Goal: Task Accomplishment & Management: Manage account settings

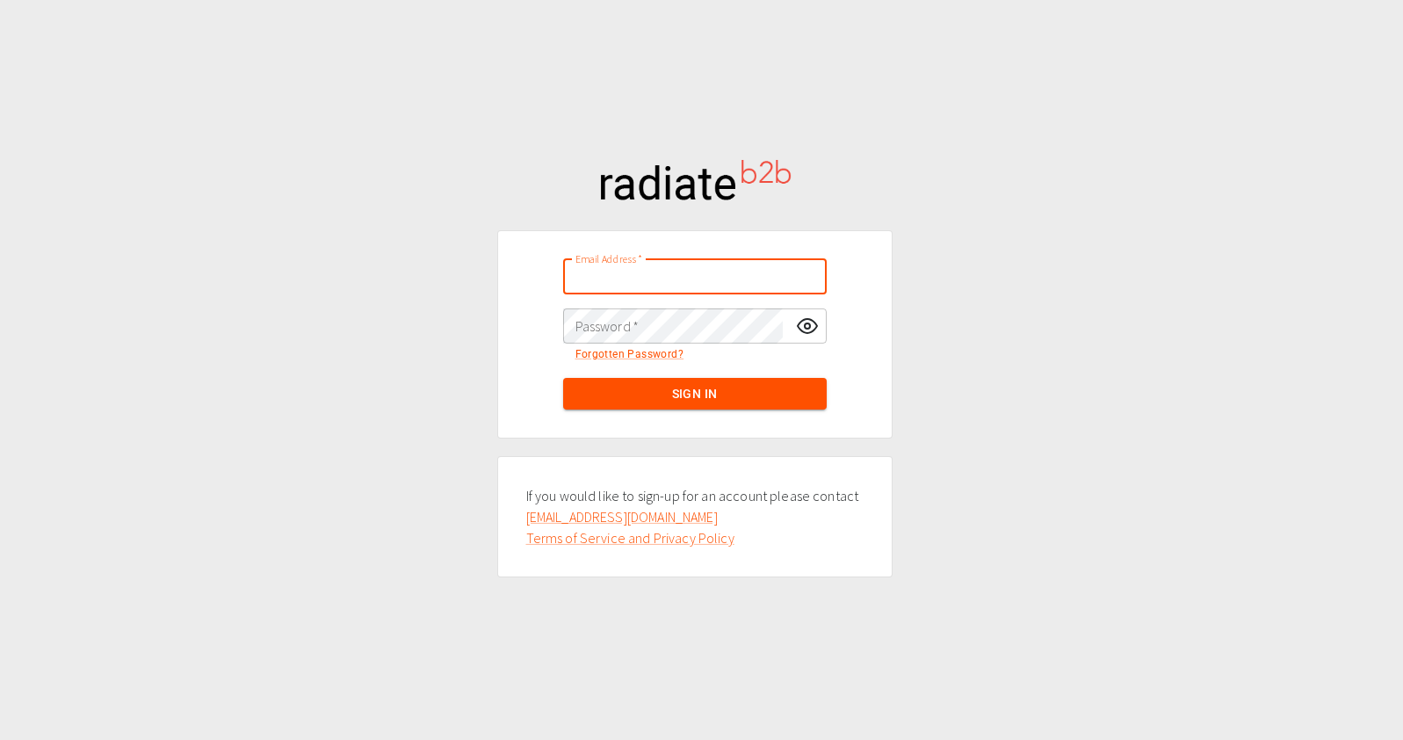
click at [613, 288] on input "Email Address   *" at bounding box center [694, 276] width 263 height 35
type input "[EMAIL_ADDRESS][DOMAIN_NAME]"
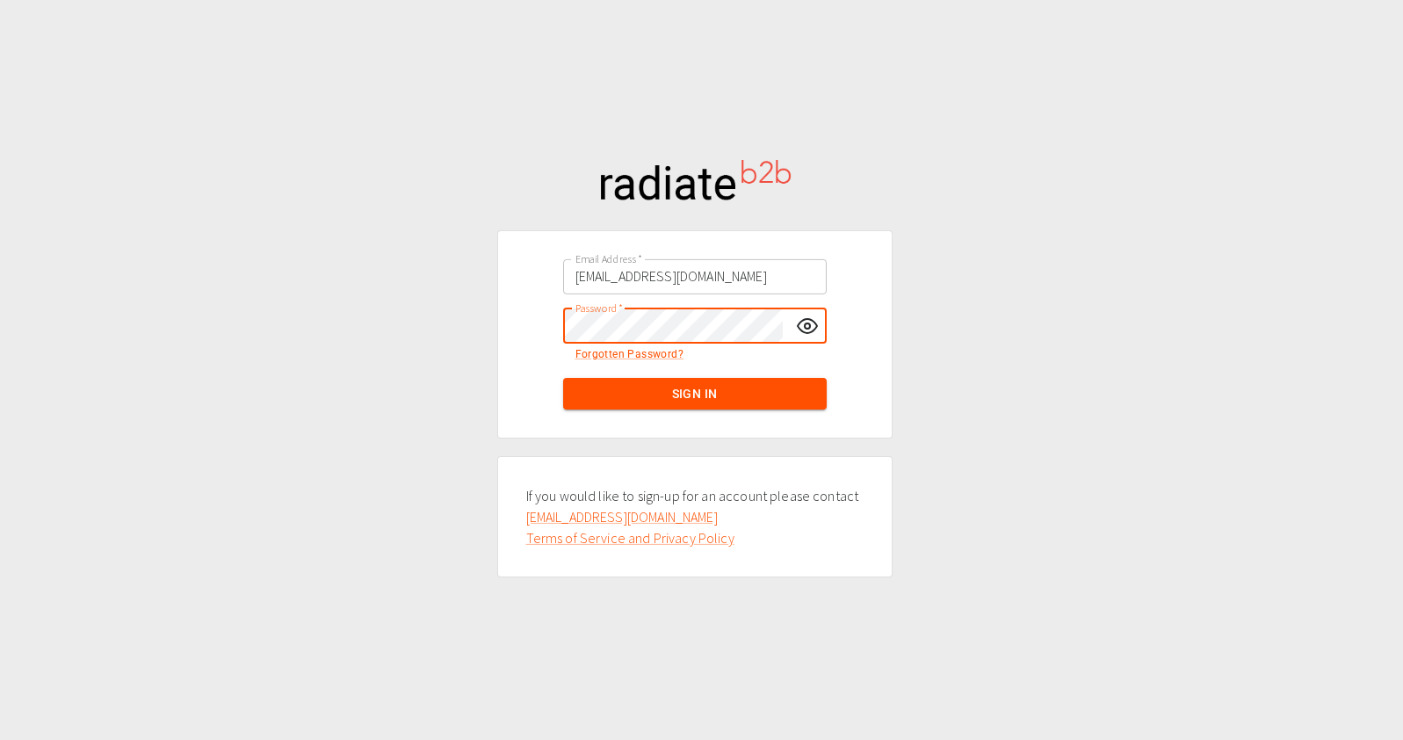
click at [563, 378] on button "Sign In" at bounding box center [694, 394] width 263 height 32
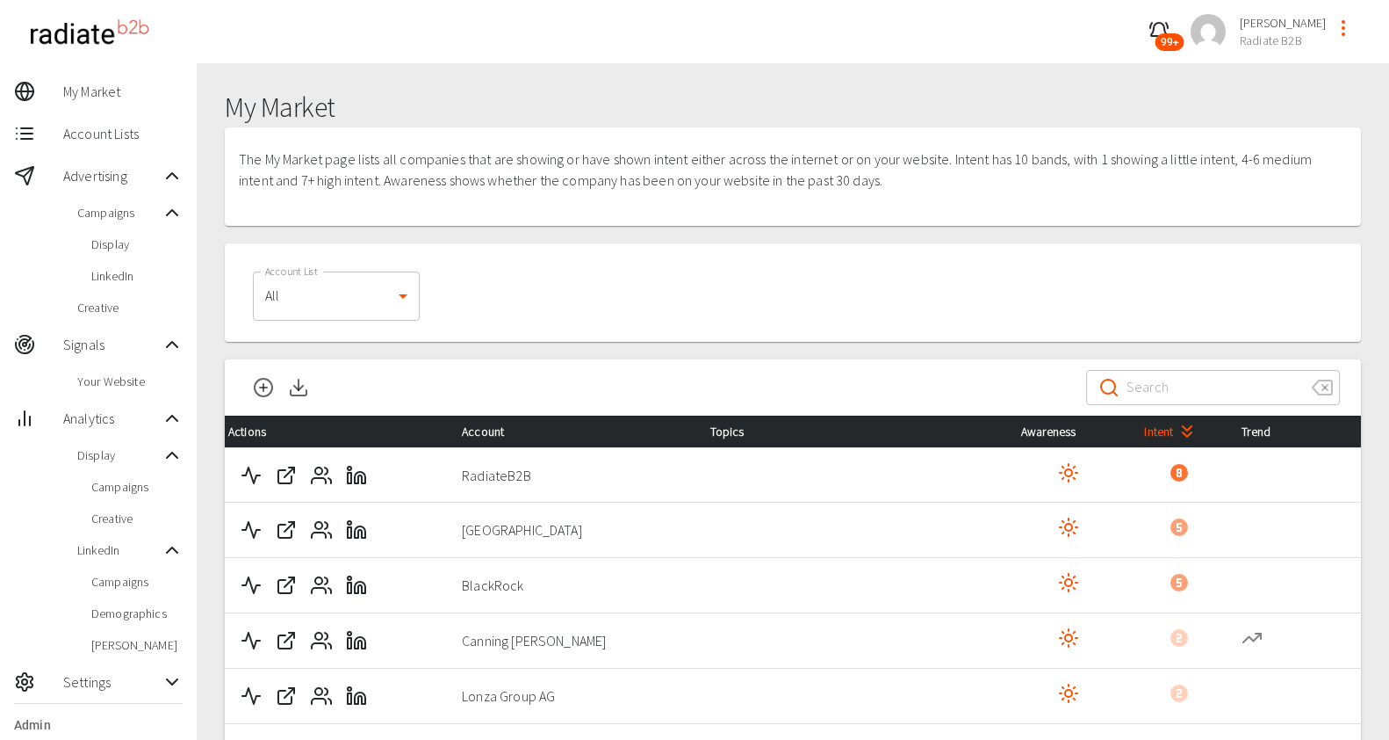
click at [1346, 32] on icon "profile-menu" at bounding box center [1343, 28] width 21 height 21
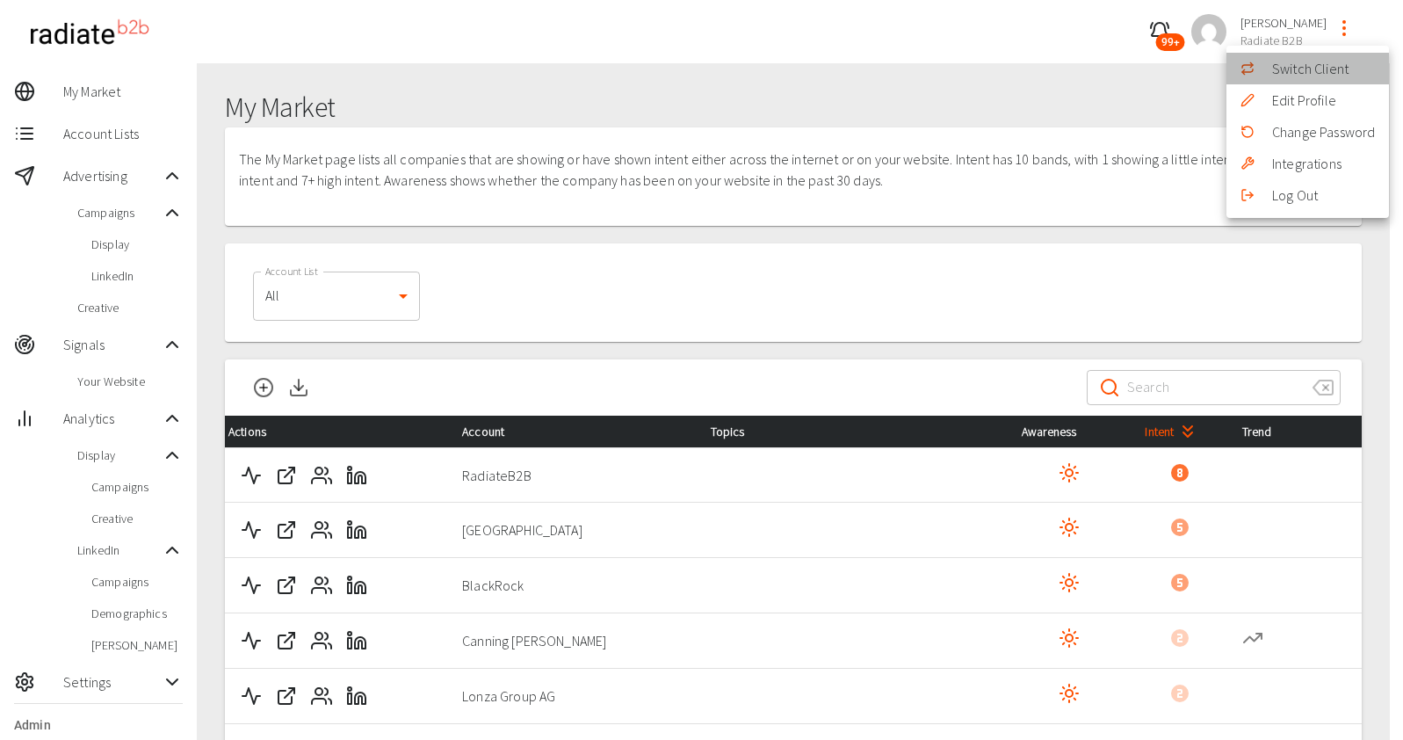
click at [1314, 60] on li "Switch Client" at bounding box center [1307, 69] width 162 height 32
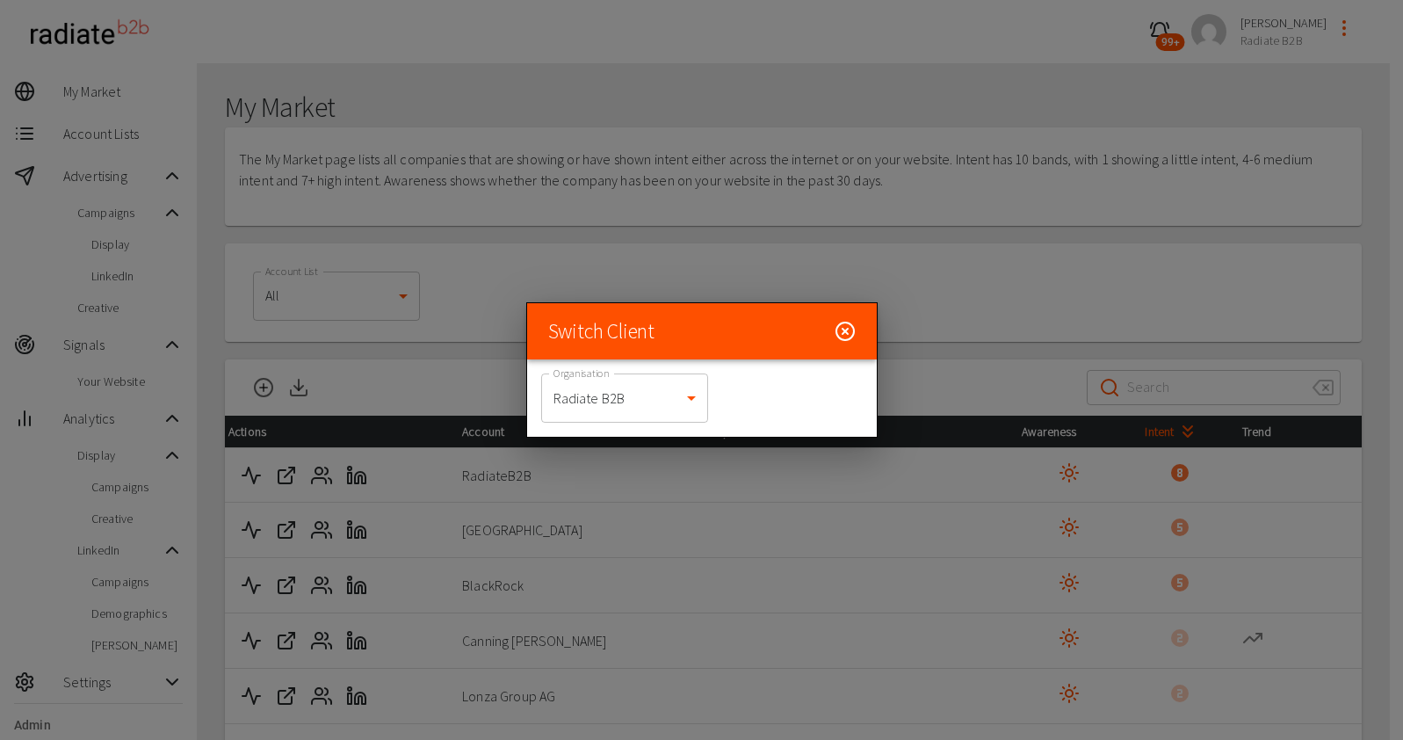
click at [600, 415] on body "99+ Riaz Kanani Radiate B2B My Market Account Lists Advertising Campaigns Displ…" at bounding box center [701, 439] width 1403 height 879
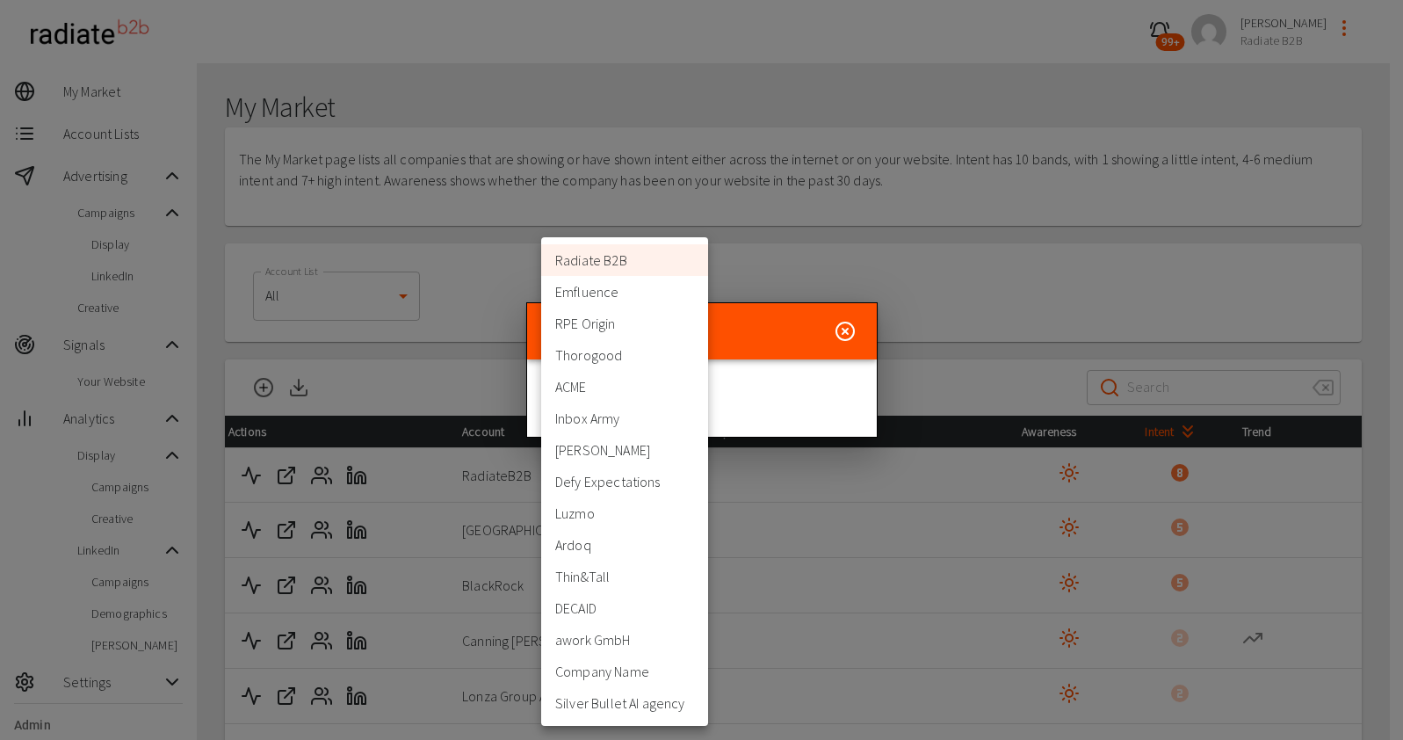
click at [615, 359] on li "Thorogood" at bounding box center [624, 355] width 167 height 32
type input "332"
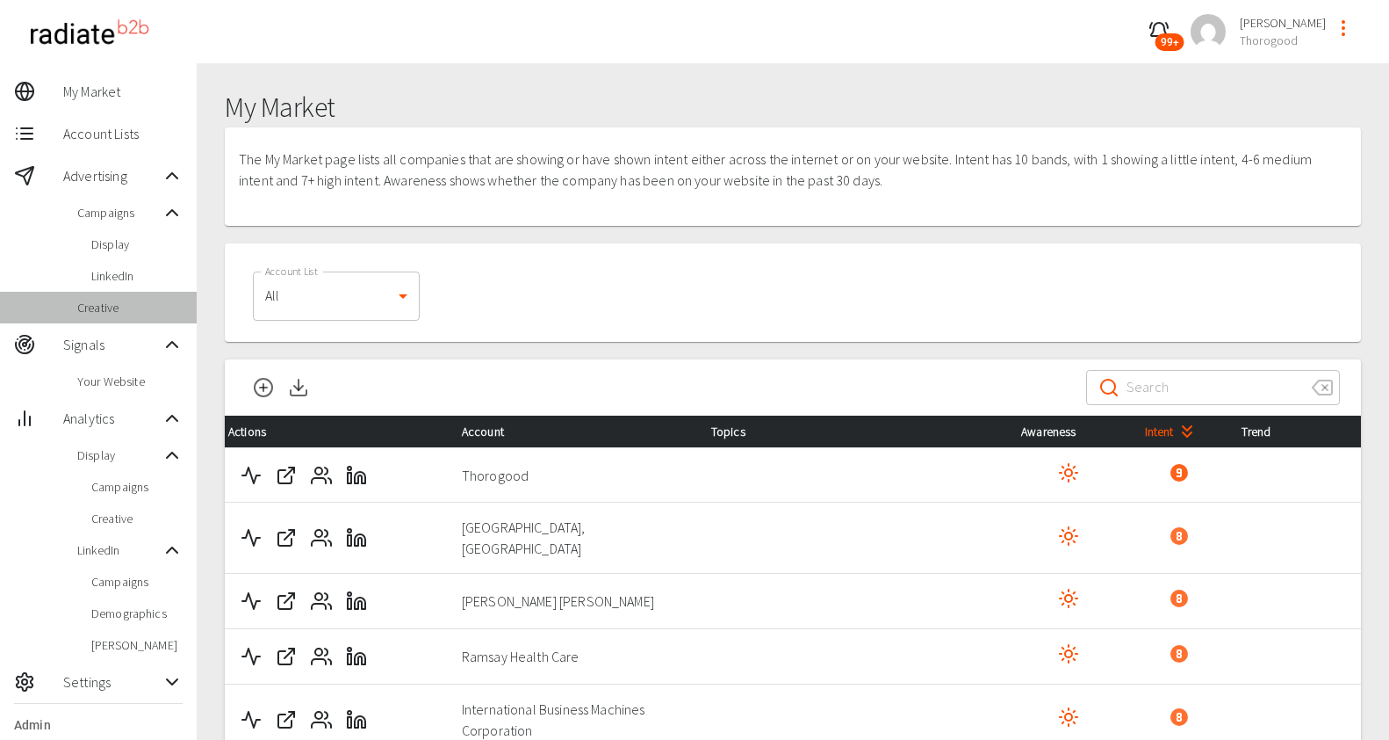
click at [105, 309] on span "Creative" at bounding box center [129, 308] width 105 height 18
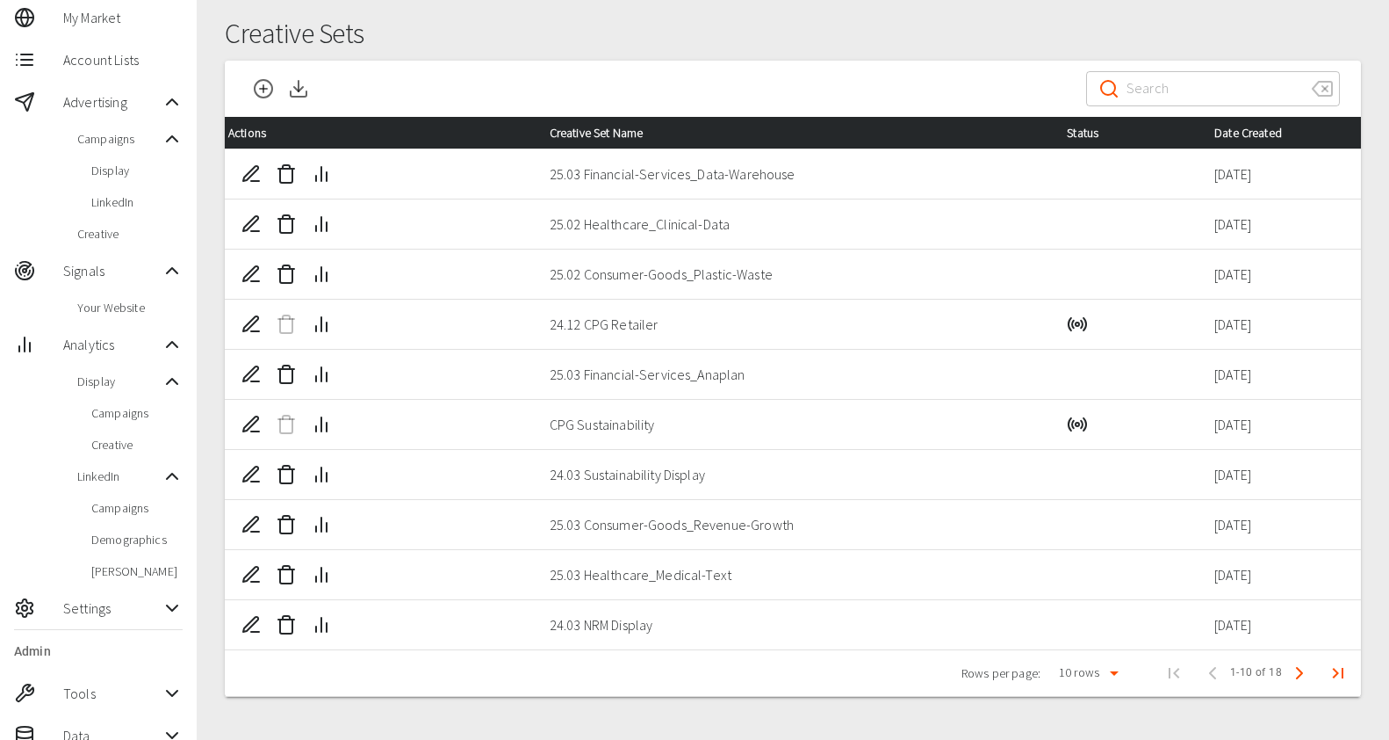
scroll to position [140, 0]
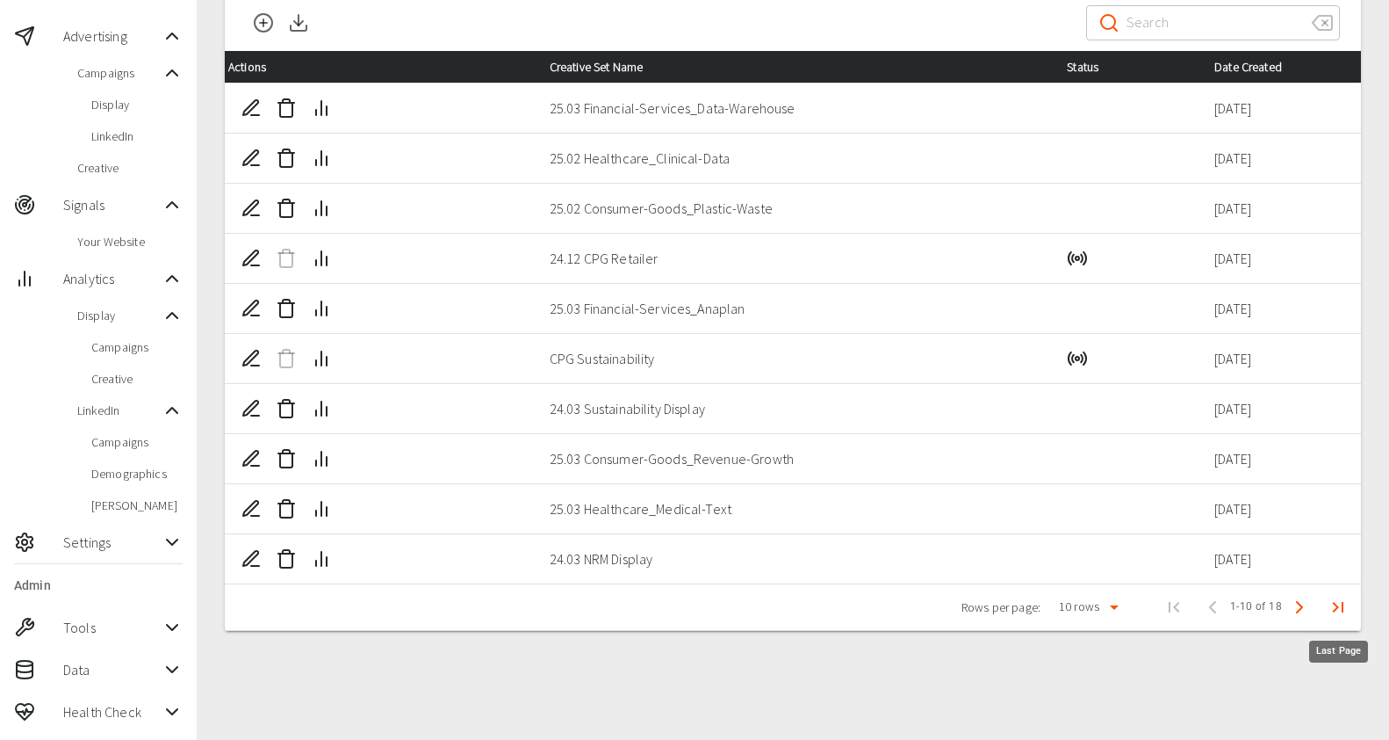
click at [1331, 604] on icon "Last Page" at bounding box center [1338, 606] width 21 height 21
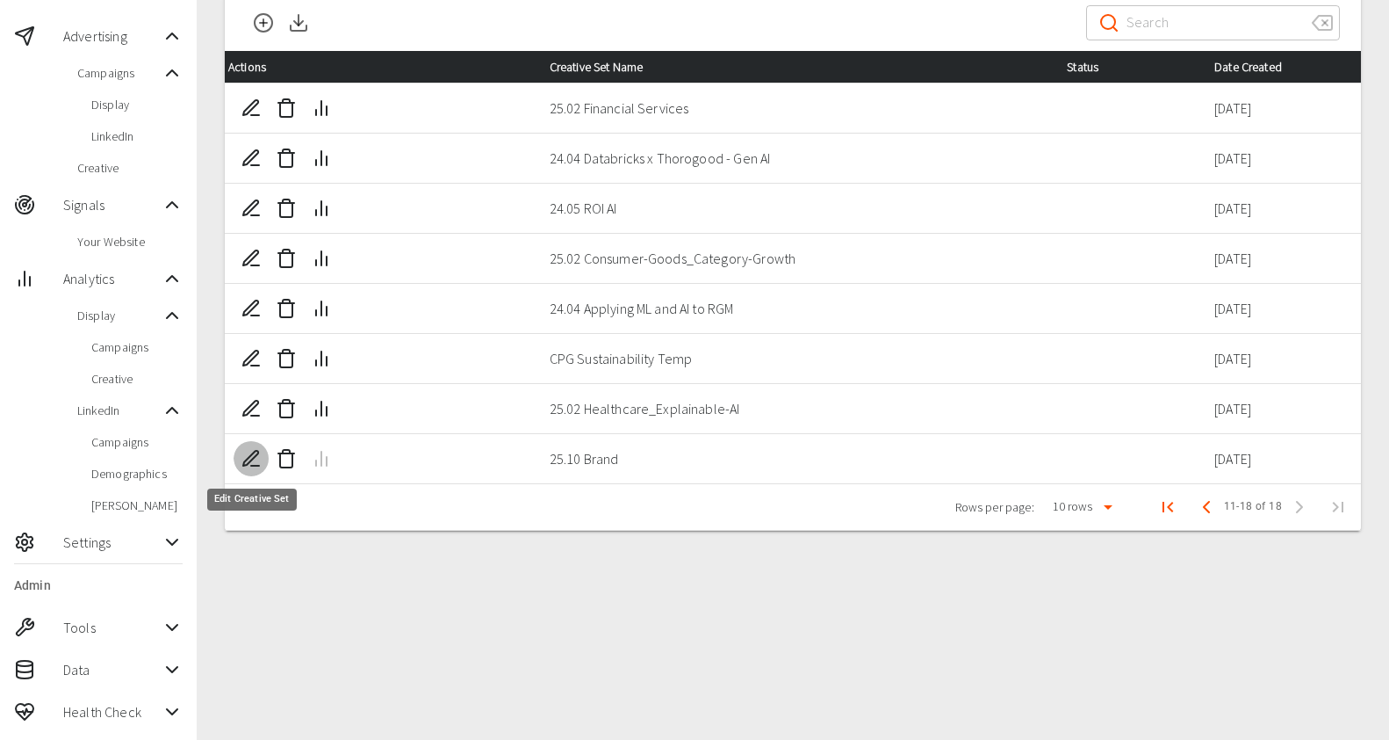
click at [243, 461] on icon "Edit Creative Set" at bounding box center [251, 458] width 21 height 21
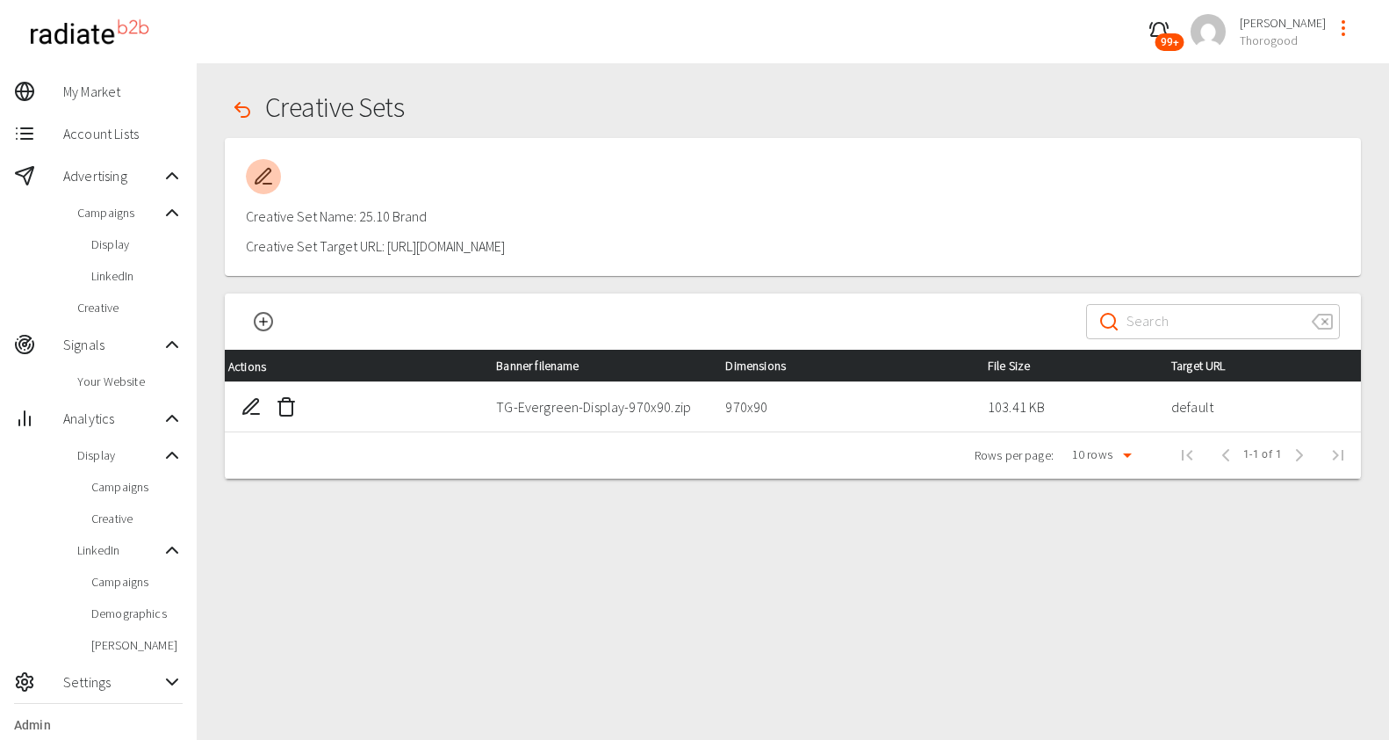
click at [262, 173] on icon "button" at bounding box center [263, 176] width 21 height 21
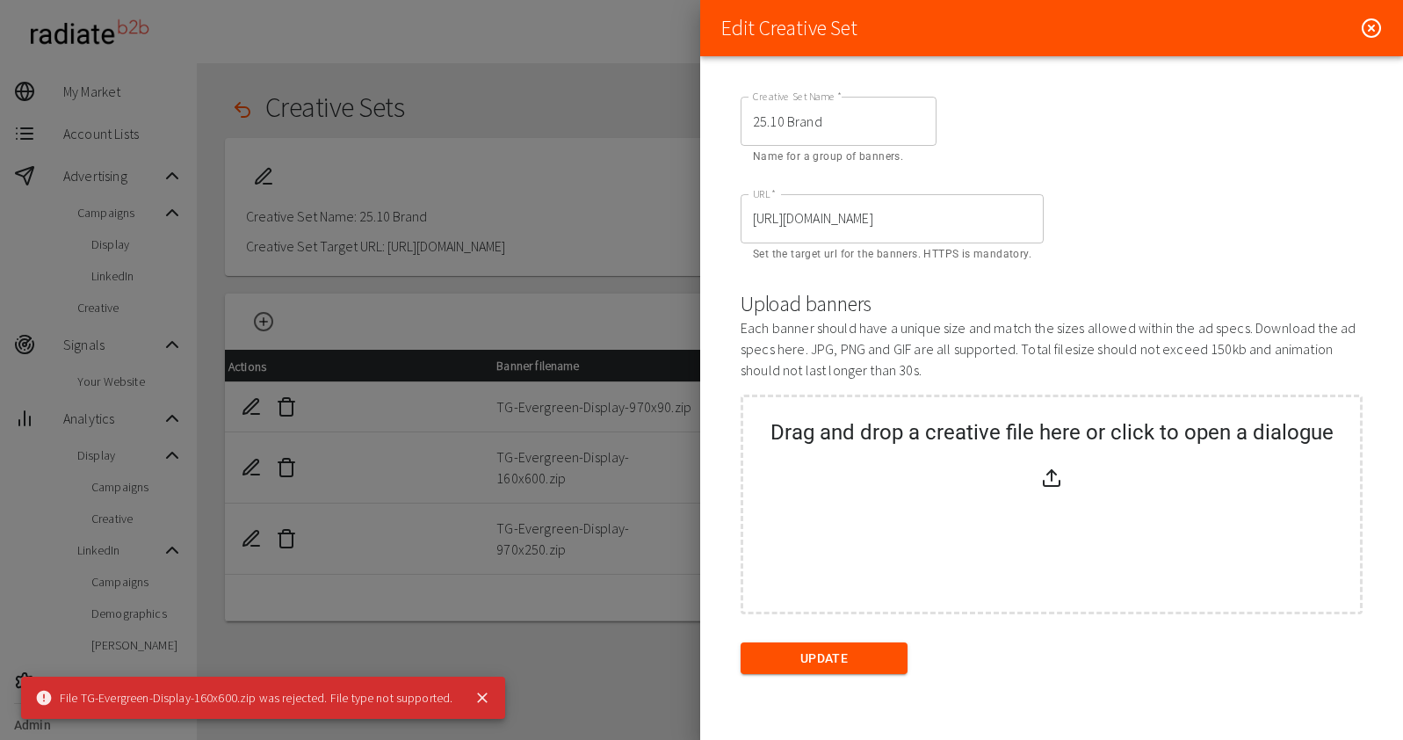
click at [1378, 24] on circle at bounding box center [1371, 28] width 18 height 18
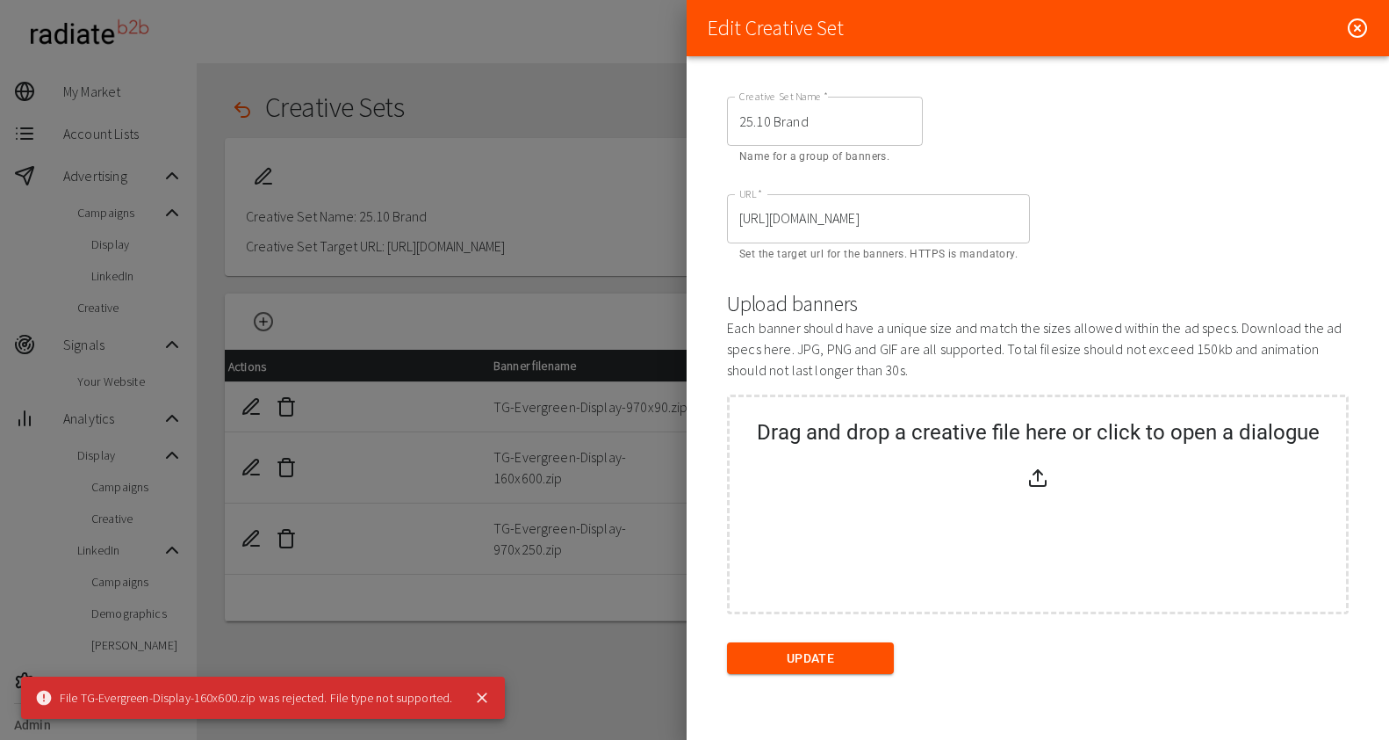
click at [1378, 24] on div "Edit Creative Set" at bounding box center [1038, 28] width 703 height 56
